Goal: Information Seeking & Learning: Learn about a topic

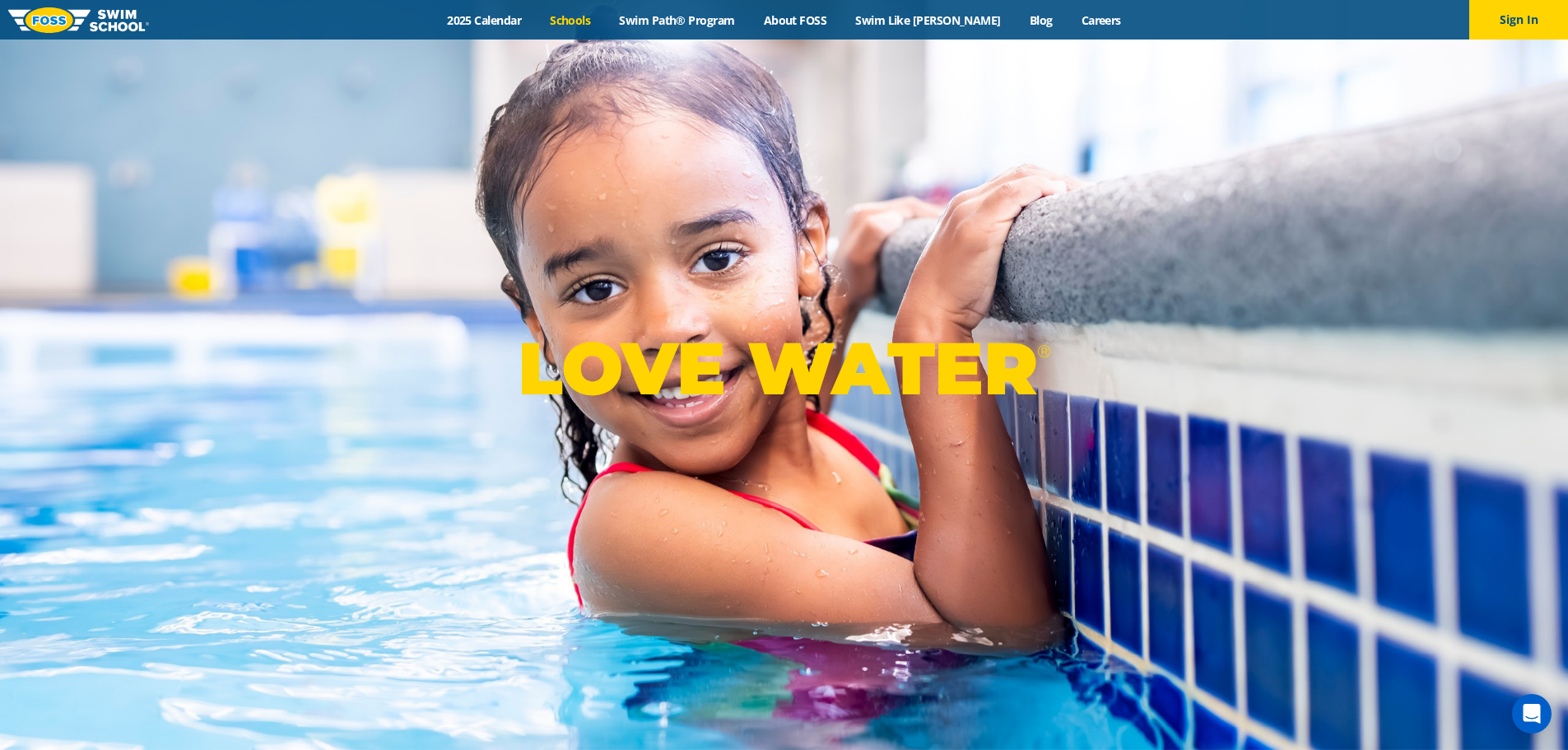
click at [605, 17] on link "Schools" at bounding box center [570, 20] width 69 height 15
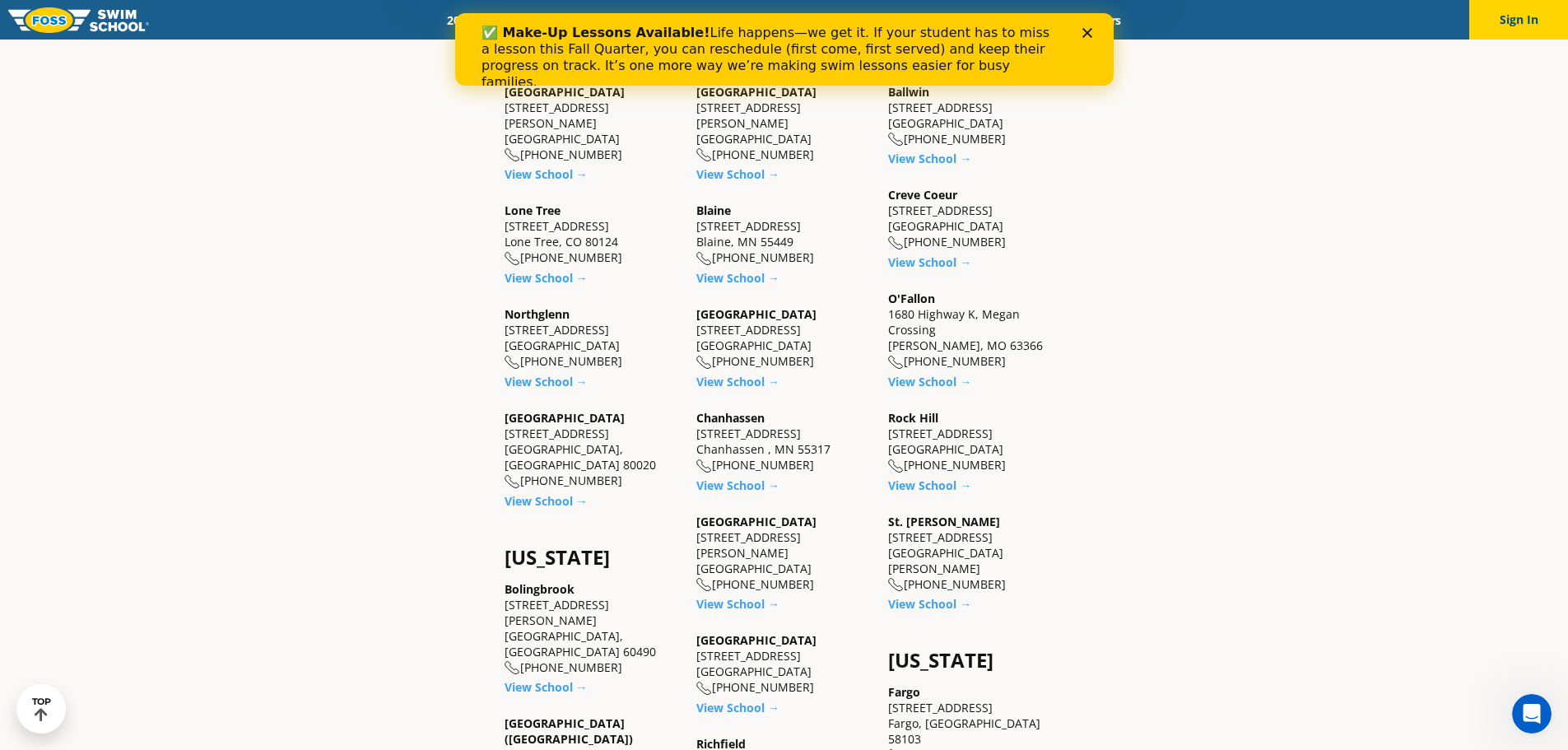
scroll to position [741, 0]
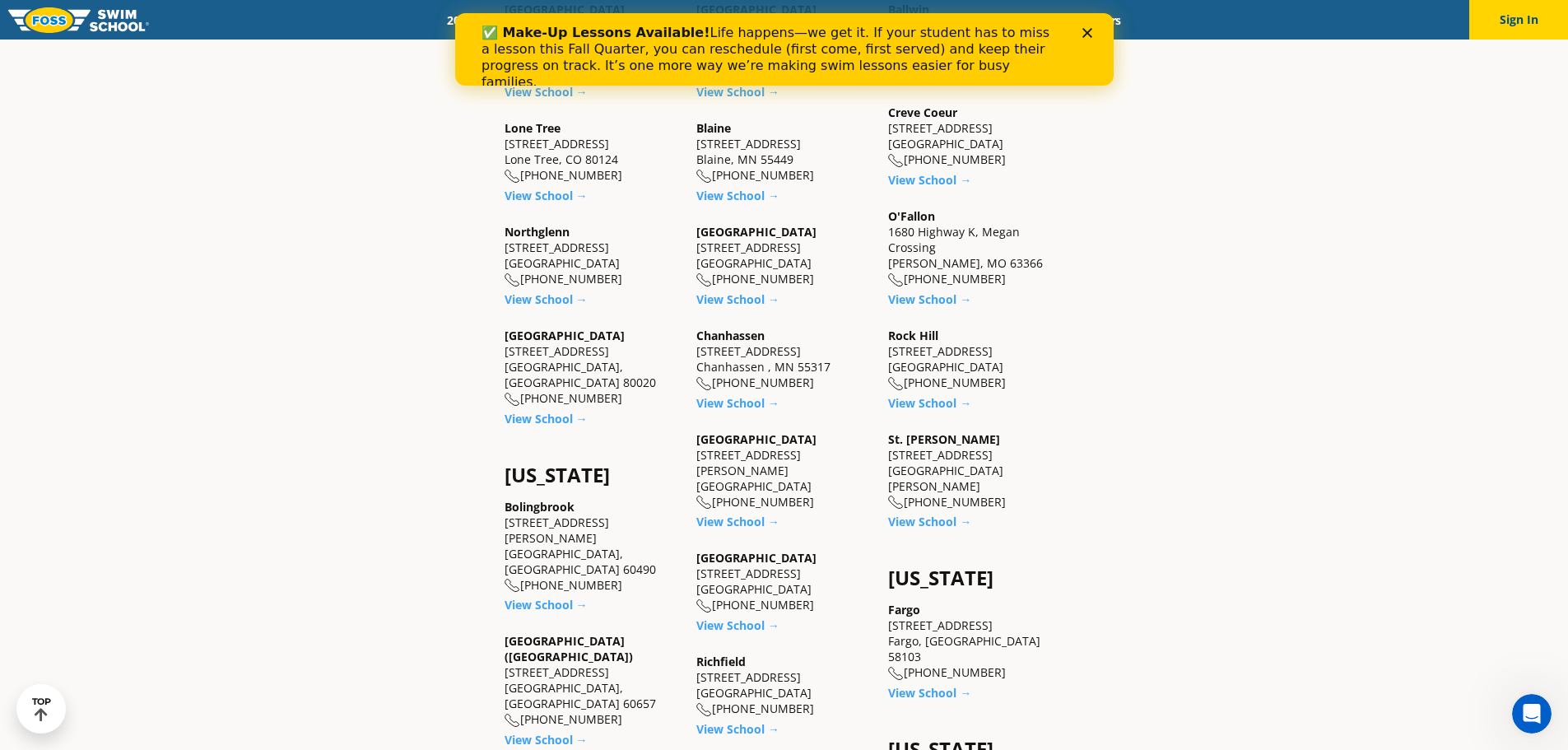
click at [1088, 26] on div "✅ Make-Up Lessons Available! Life happens—we get it. If your student has to mis…" at bounding box center [783, 57] width 658 height 76
click at [1088, 32] on polygon "Close" at bounding box center [1086, 33] width 10 height 10
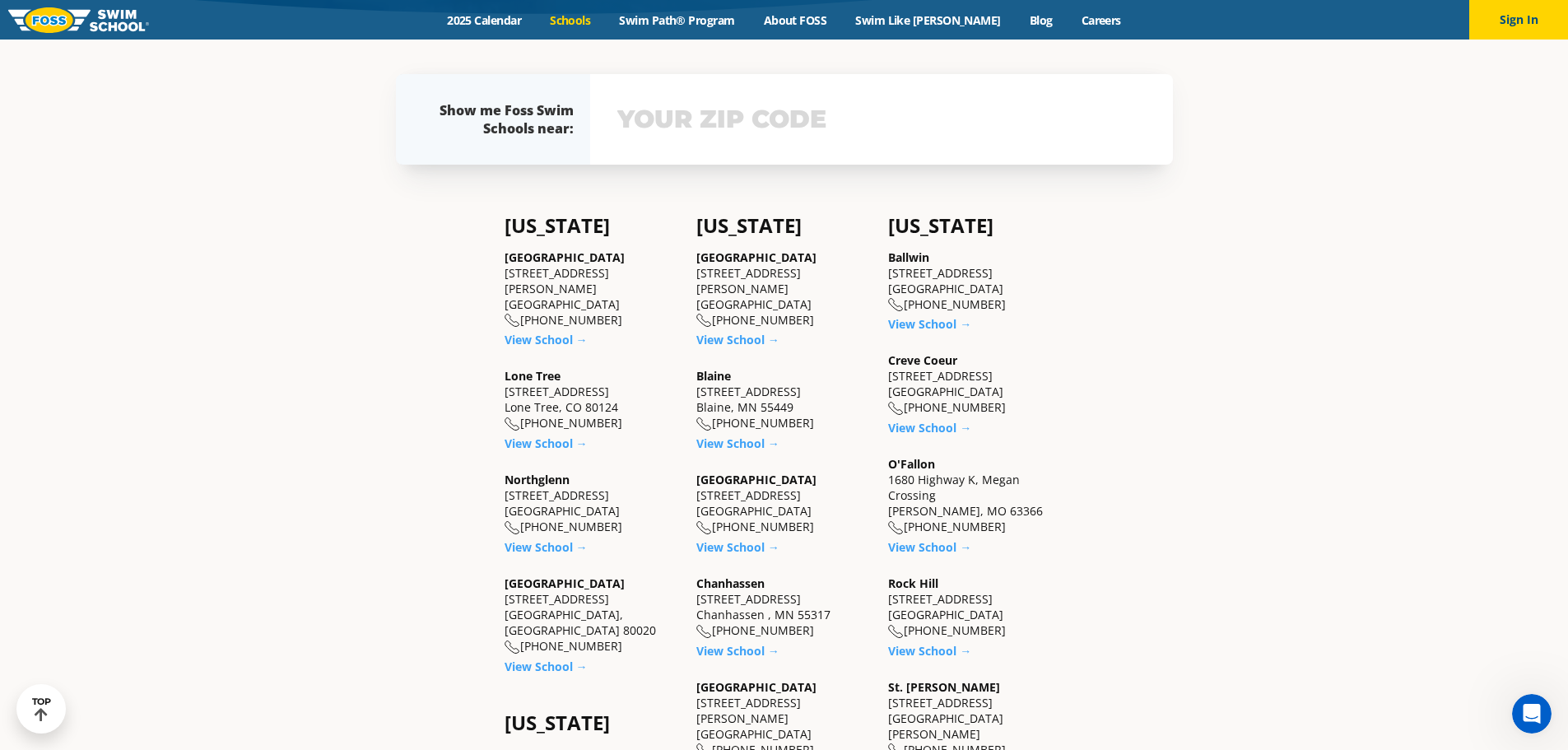
scroll to position [0, 0]
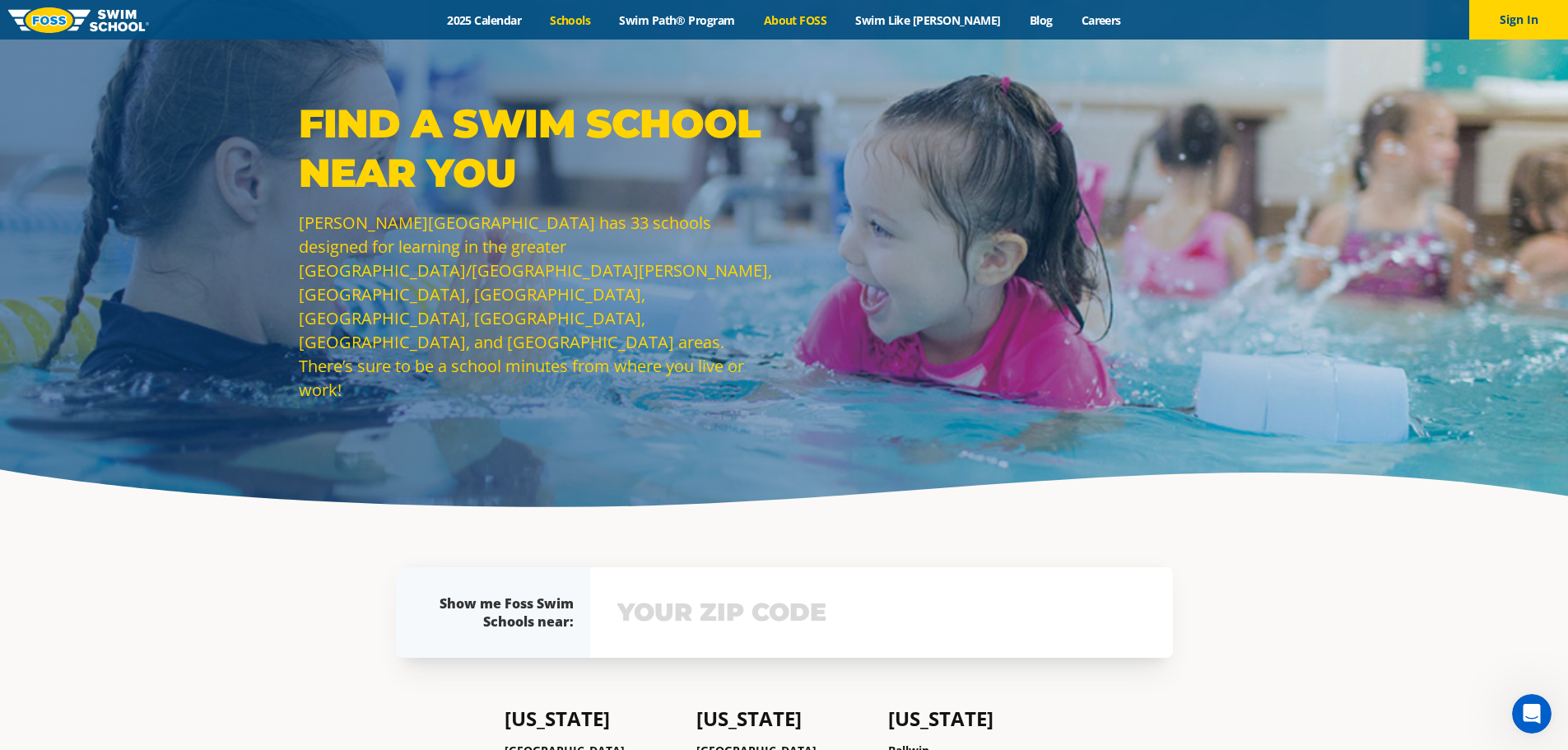
click at [820, 18] on link "About FOSS" at bounding box center [795, 20] width 92 height 15
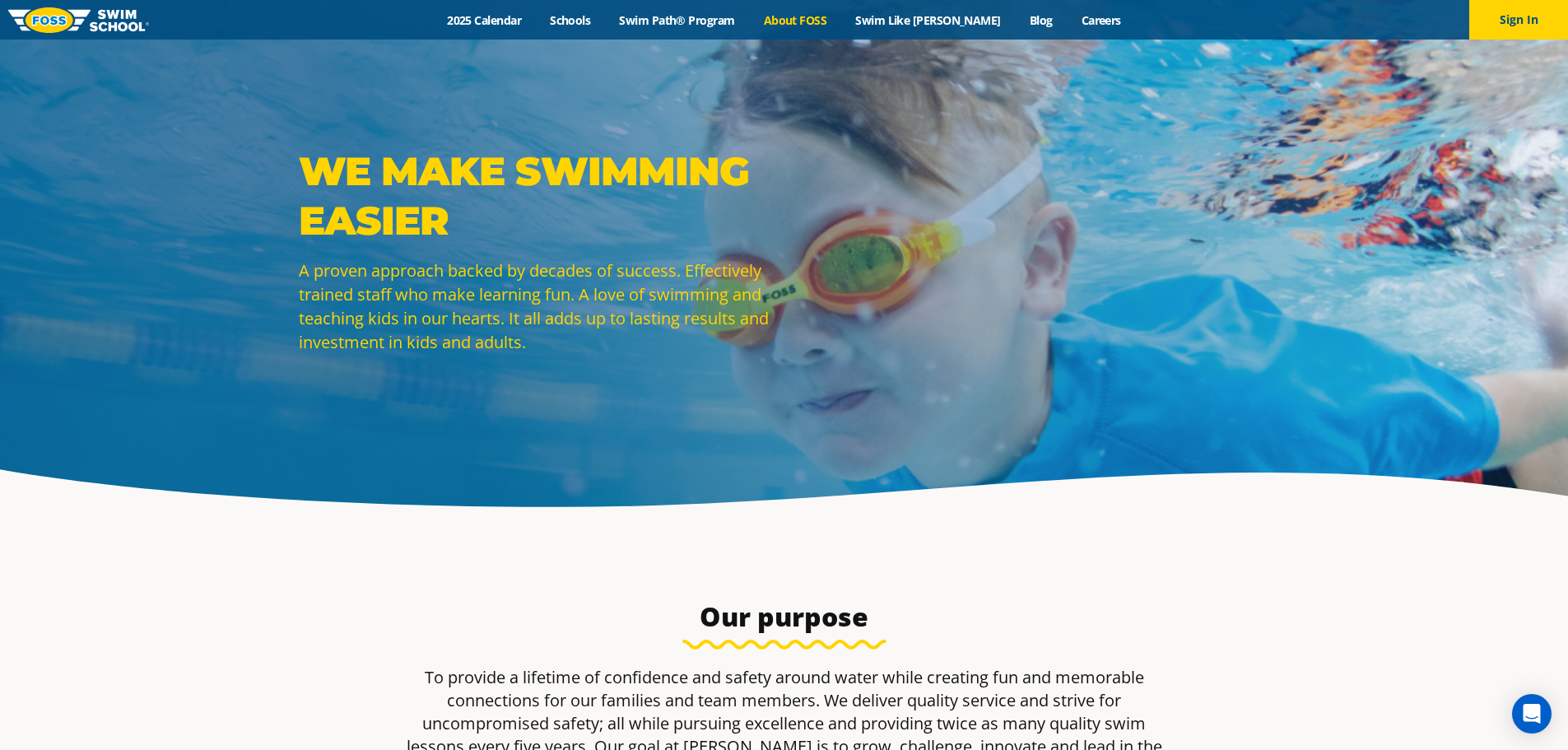
click at [920, 565] on section "Our purpose To provide a lifetime of confidence and safety around water while c…" at bounding box center [784, 713] width 1568 height 375
